Goal: Find specific page/section: Find specific page/section

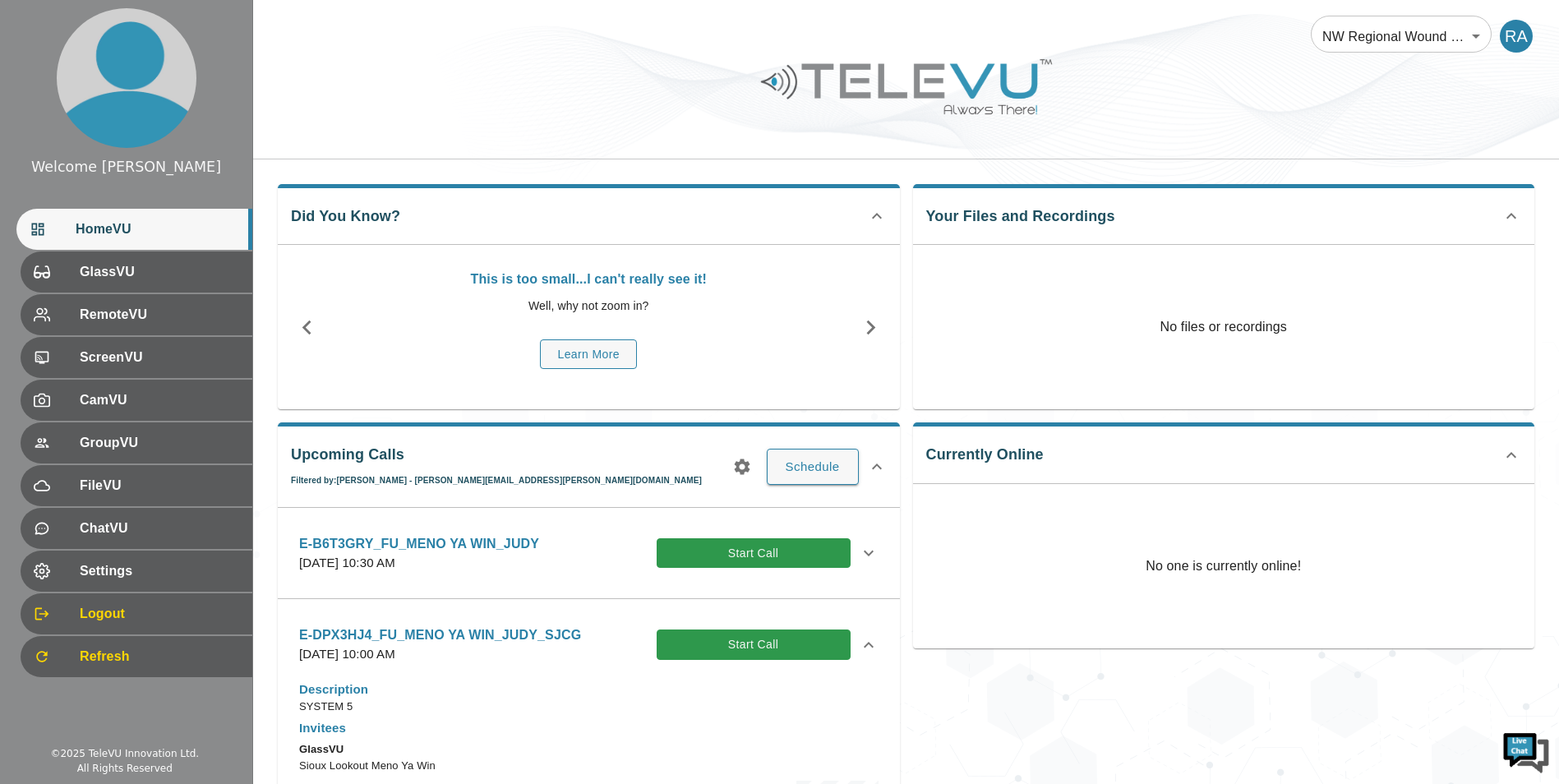
scroll to position [329, 0]
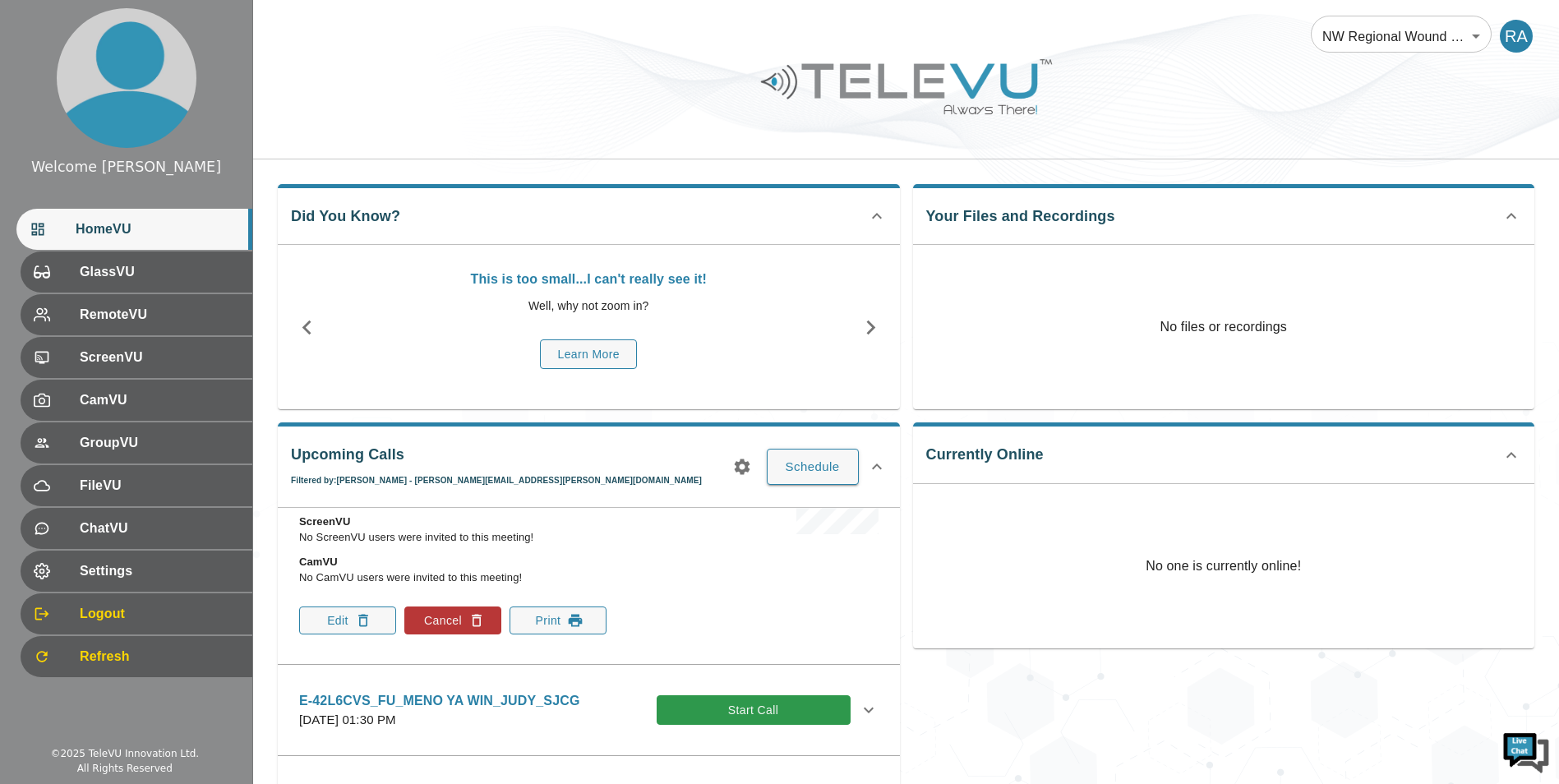
click at [747, 474] on icon "button" at bounding box center [742, 467] width 20 height 20
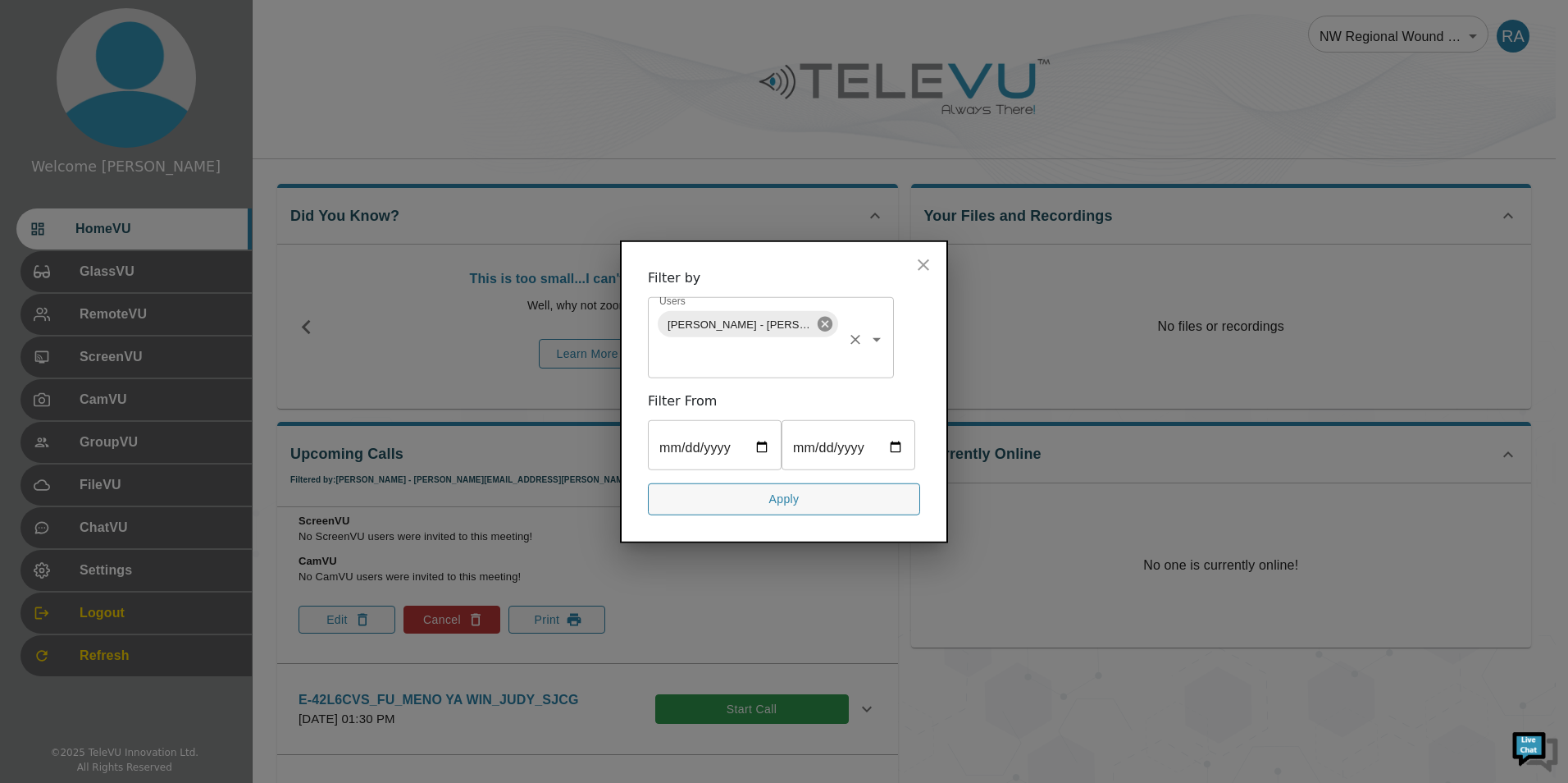
click at [829, 316] on icon at bounding box center [826, 324] width 15 height 15
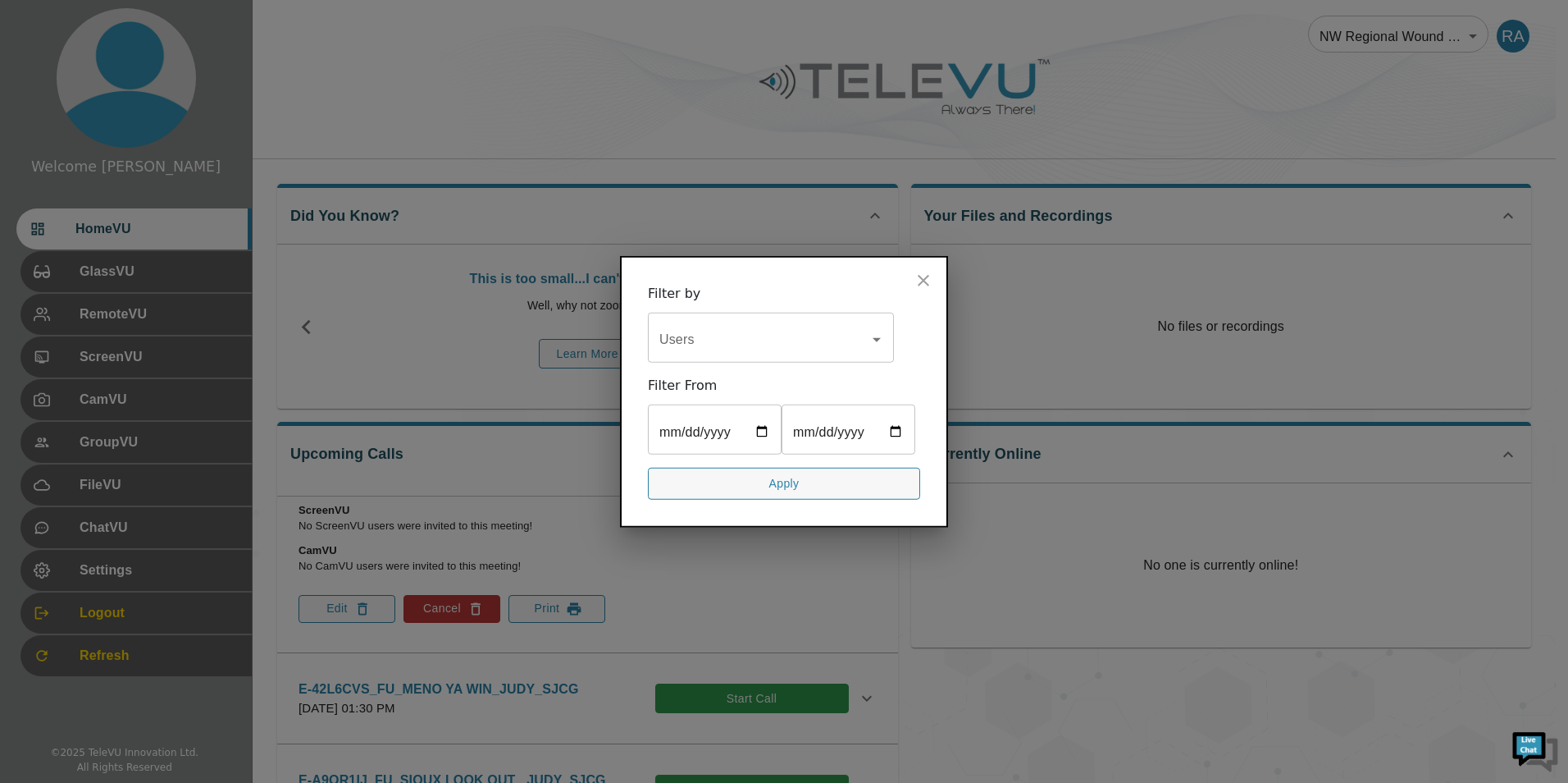
click at [763, 324] on input "Users" at bounding box center [759, 339] width 207 height 31
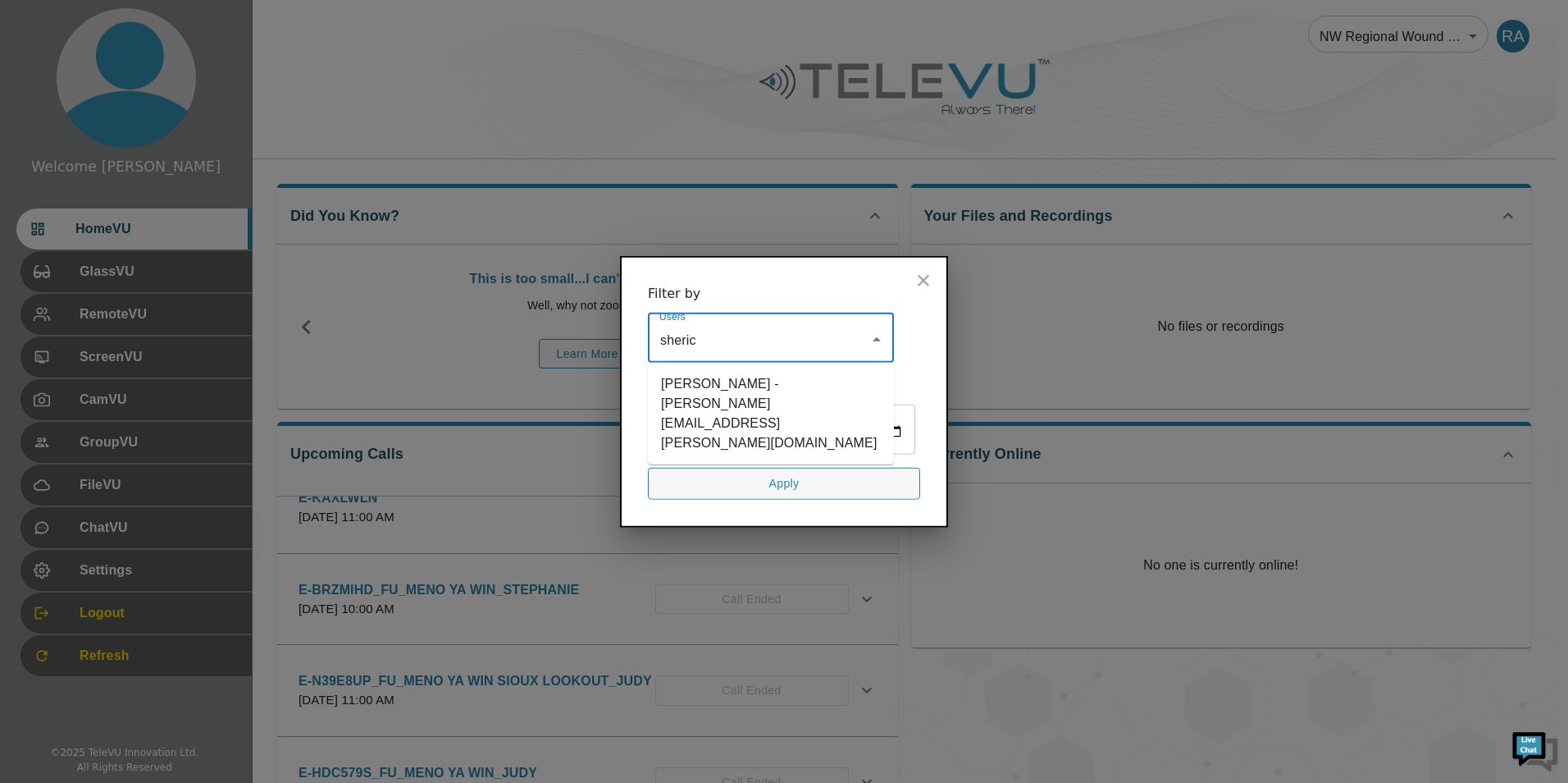
type input "[PERSON_NAME]"
click at [749, 370] on li "[PERSON_NAME] - [PERSON_NAME][EMAIL_ADDRESS][PERSON_NAME][DOMAIN_NAME]" at bounding box center [771, 413] width 246 height 89
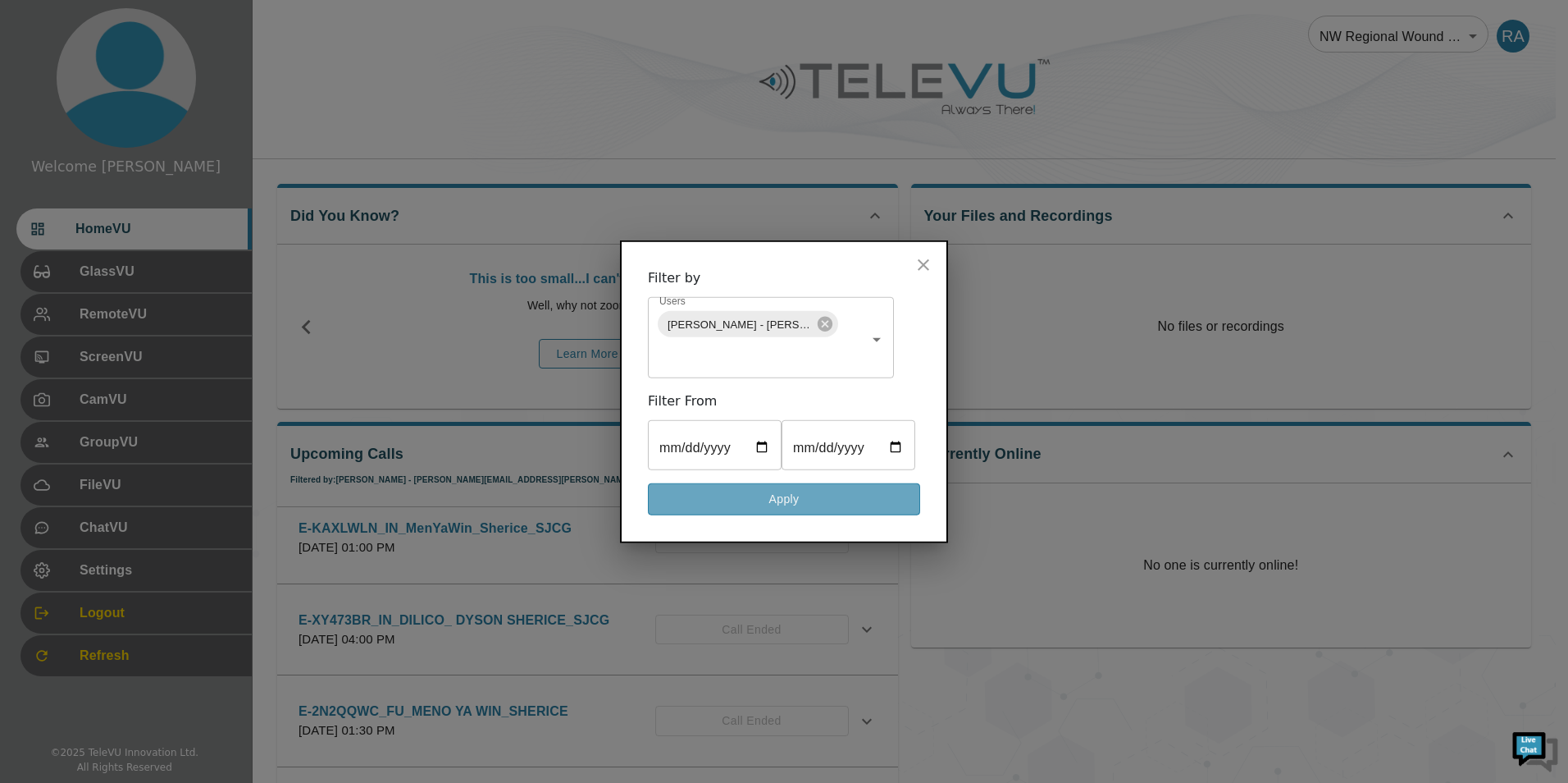
click at [859, 515] on button "Apply" at bounding box center [784, 499] width 272 height 32
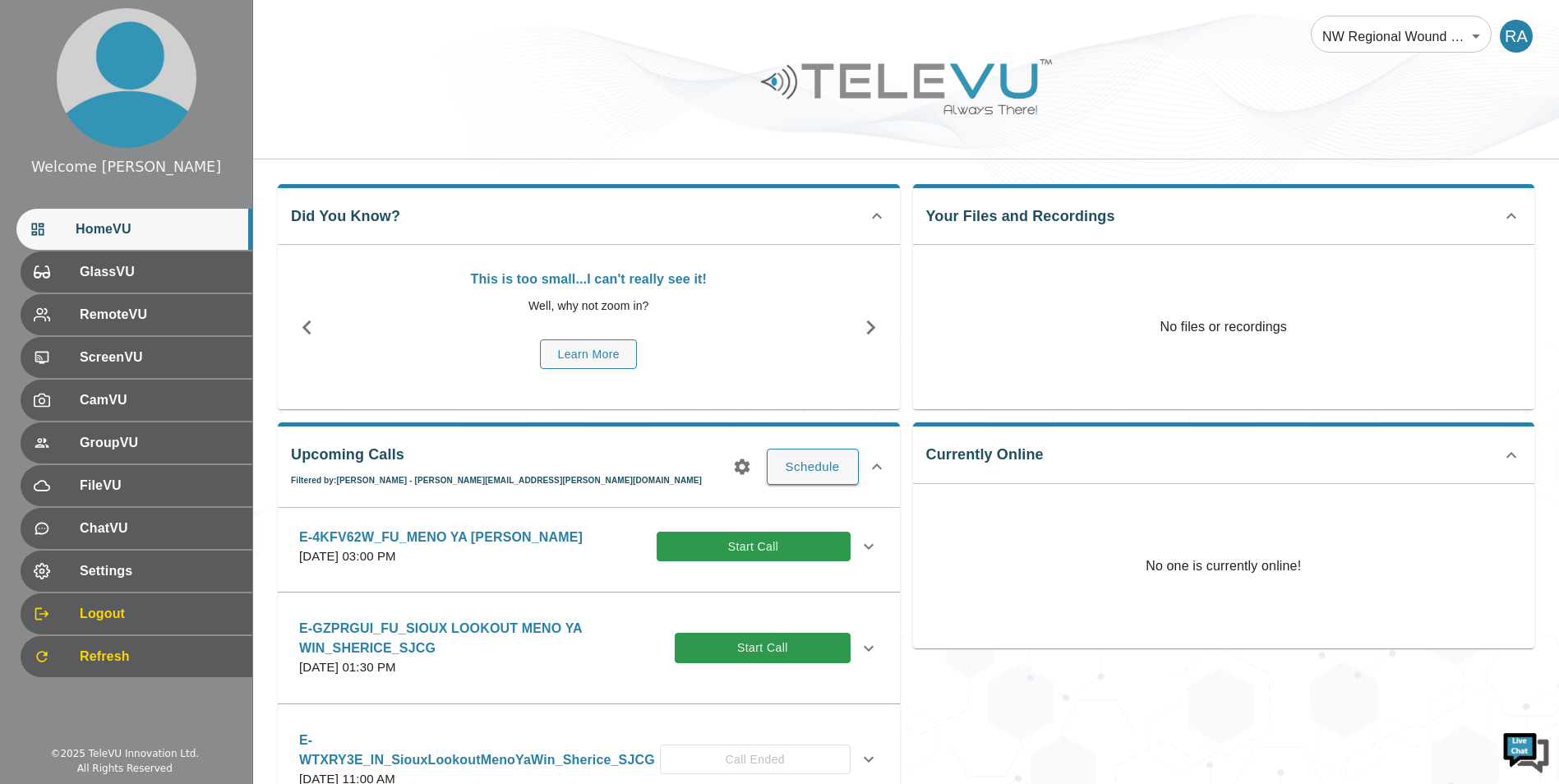
scroll to position [0, 0]
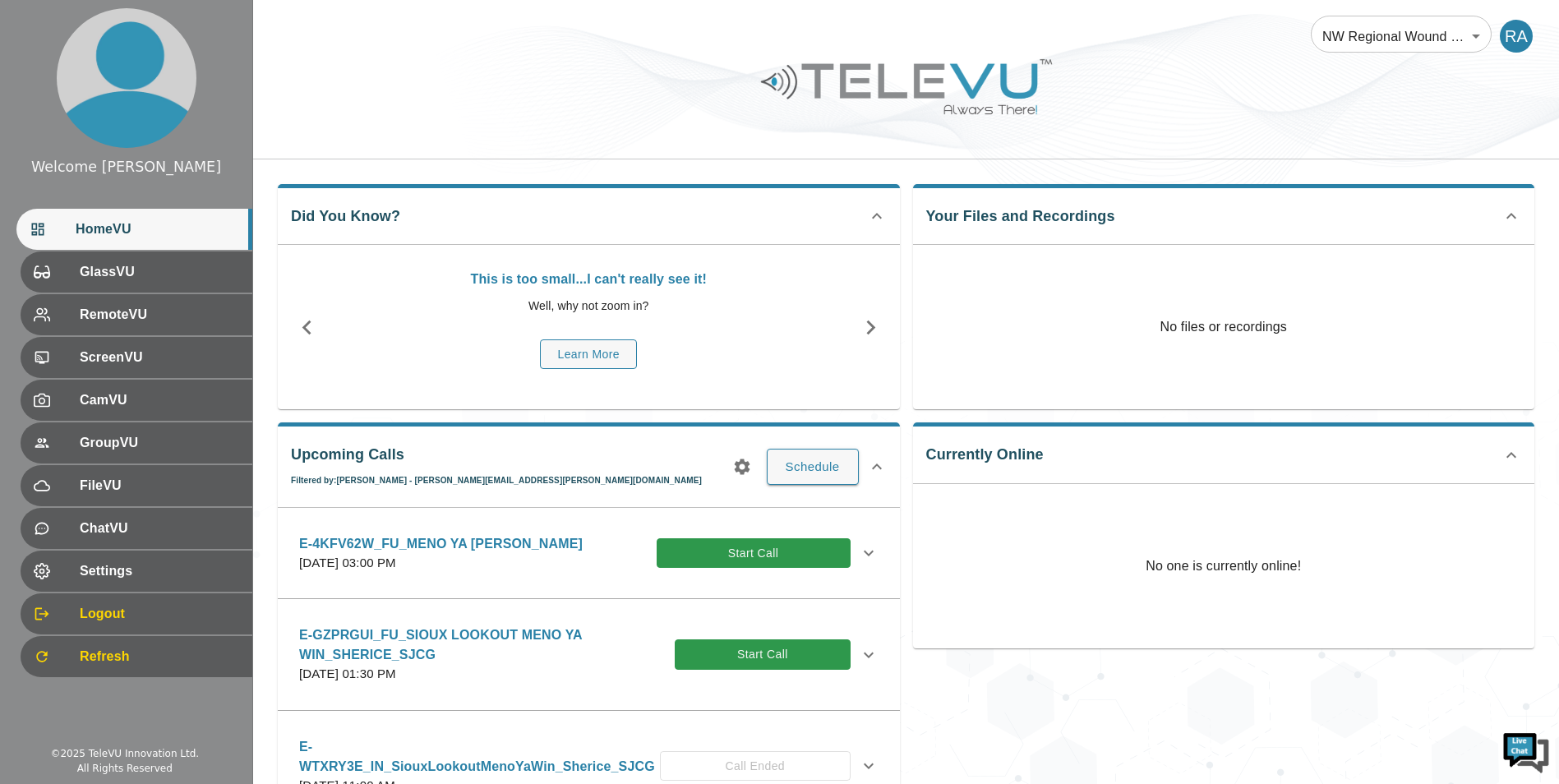
click at [859, 556] on icon at bounding box center [869, 553] width 20 height 20
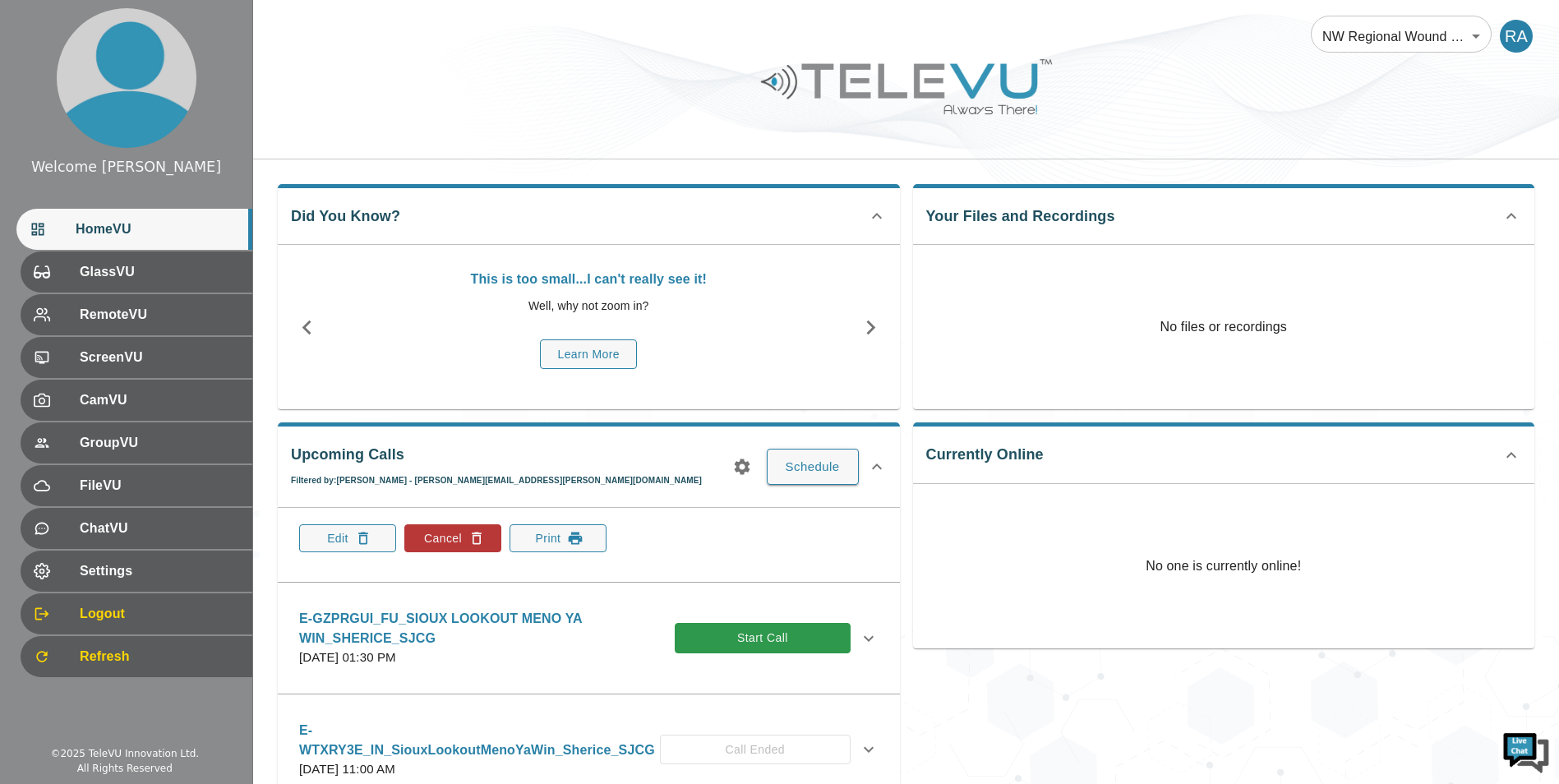
scroll to position [332, 0]
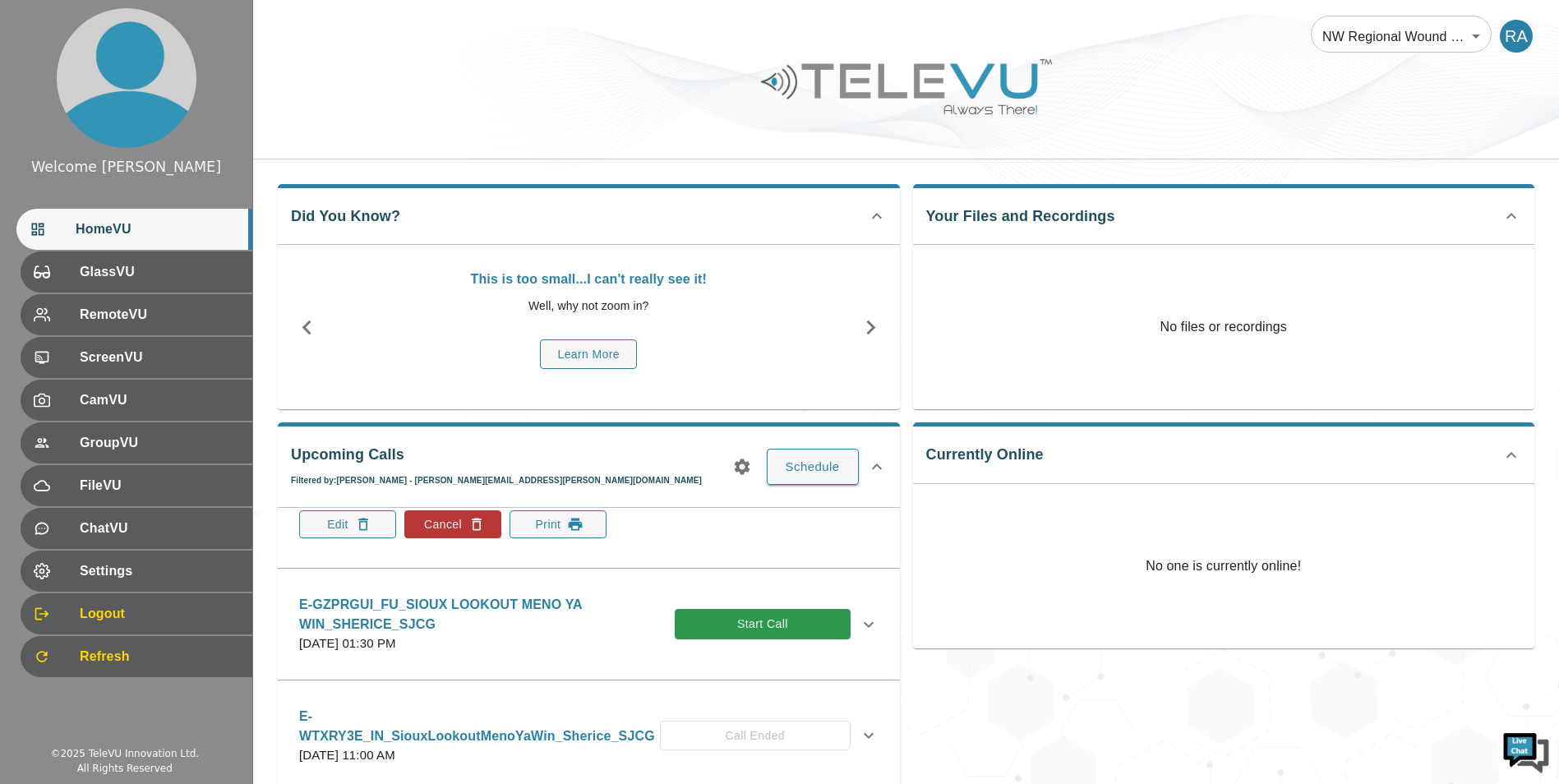
click at [864, 627] on icon at bounding box center [868, 624] width 10 height 5
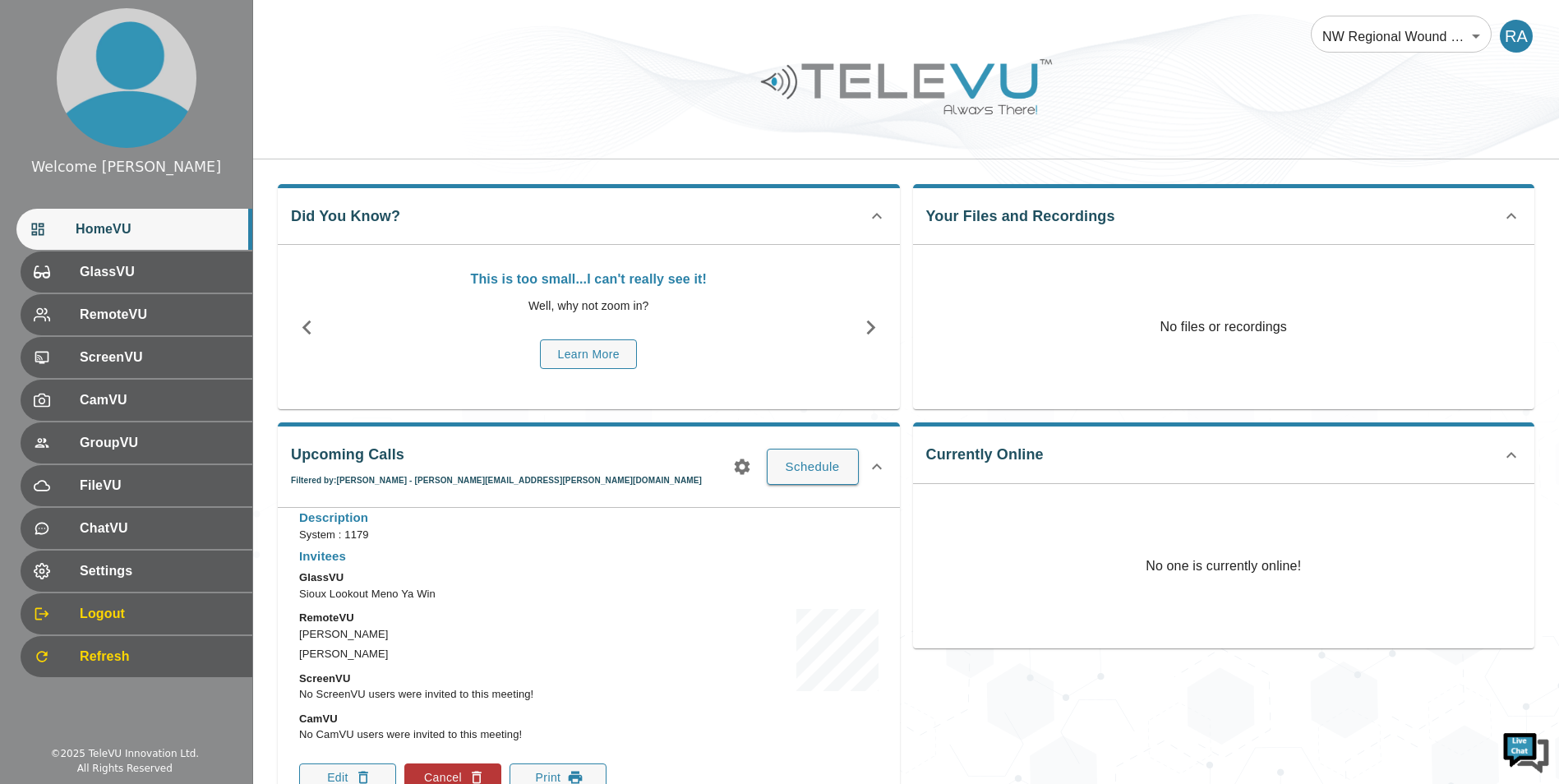
scroll to position [497, 0]
